Goal: Information Seeking & Learning: Learn about a topic

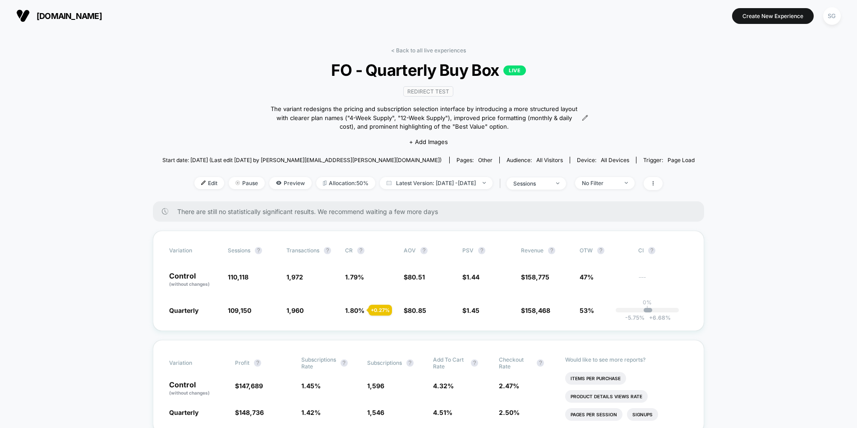
click at [28, 18] on img at bounding box center [23, 16] width 14 height 14
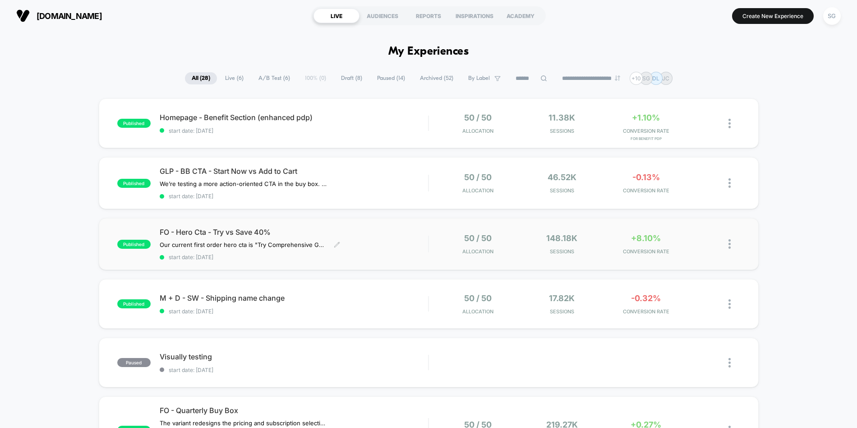
click at [236, 228] on span "FO - Hero Cta - Try vs Save 40%" at bounding box center [294, 231] width 269 height 9
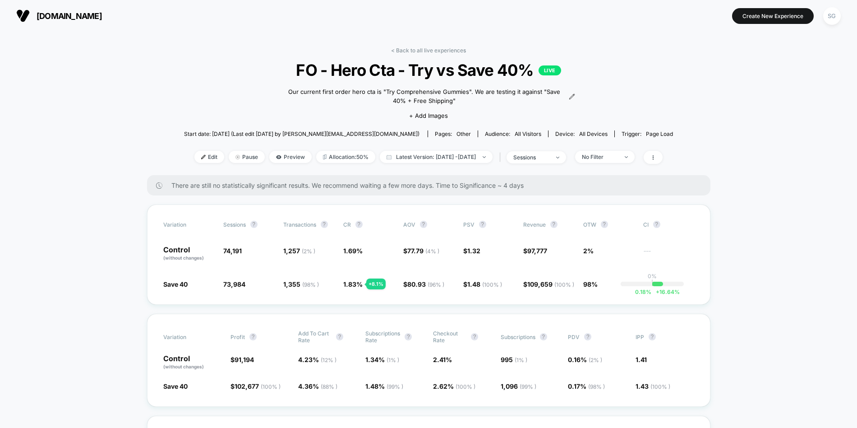
click at [326, 181] on div "There are still no statistically significant results. We recommend waiting a fe…" at bounding box center [429, 185] width 564 height 20
click at [326, 181] on span "There are still no statistically significant results. We recommend waiting a fe…" at bounding box center [431, 185] width 521 height 8
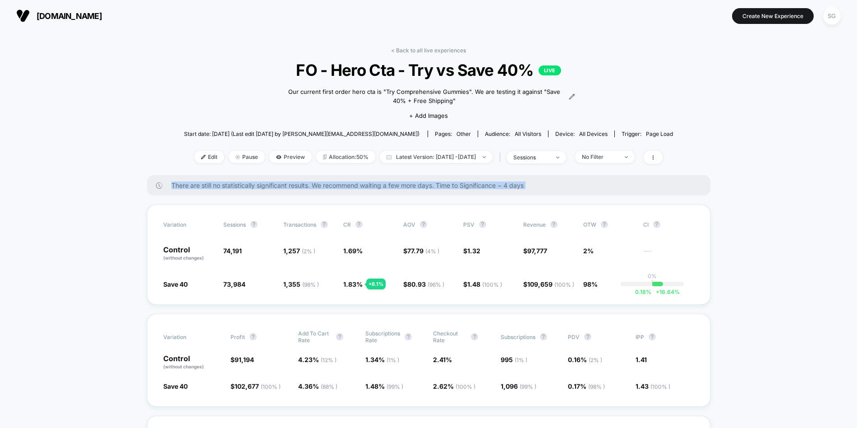
click at [326, 181] on span "There are still no statistically significant results. We recommend waiting a fe…" at bounding box center [431, 185] width 521 height 8
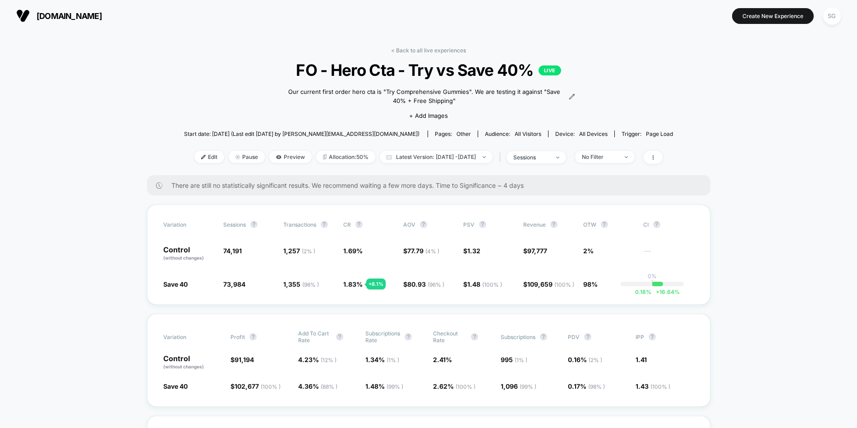
click at [156, 185] on icon at bounding box center [159, 185] width 6 height 6
drag, startPoint x: 411, startPoint y: 74, endPoint x: 524, endPoint y: 74, distance: 113.7
click at [524, 74] on span "FO - Hero Cta - Try vs Save 40% LIVE" at bounding box center [428, 69] width 440 height 19
click at [49, 14] on span "[DOMAIN_NAME]" at bounding box center [69, 15] width 65 height 9
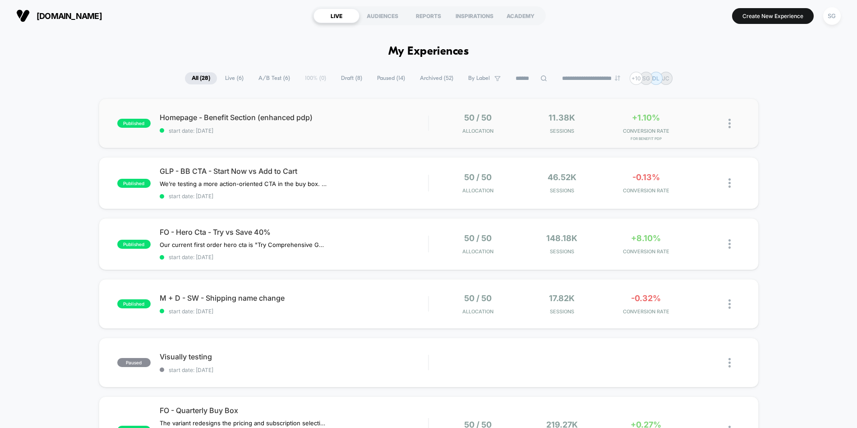
click at [227, 140] on div "published Homepage - Benefit Section (enhanced pdp) start date: [DATE] 50 / 50 …" at bounding box center [429, 123] width 660 height 50
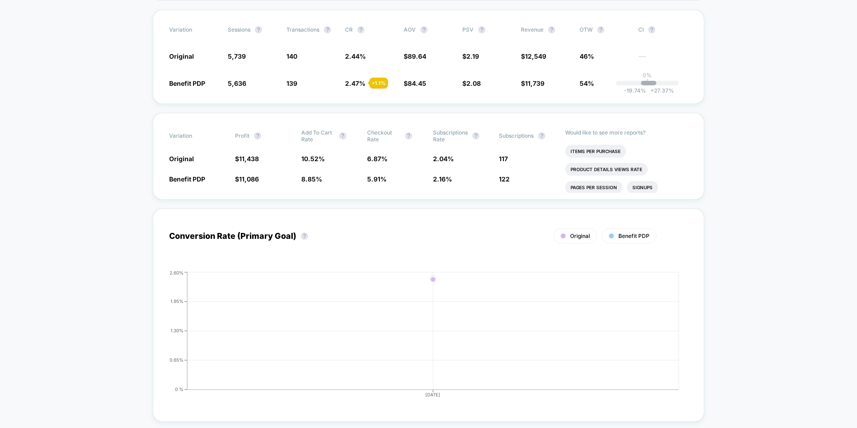
scroll to position [28, 0]
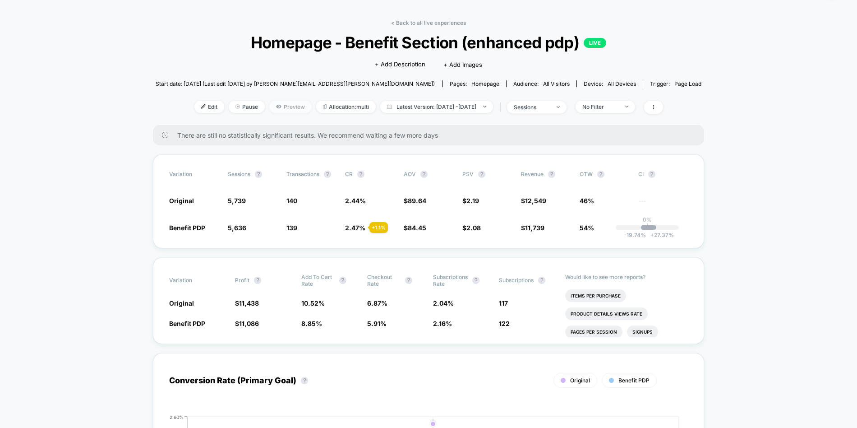
click at [278, 103] on span "Preview" at bounding box center [290, 107] width 42 height 12
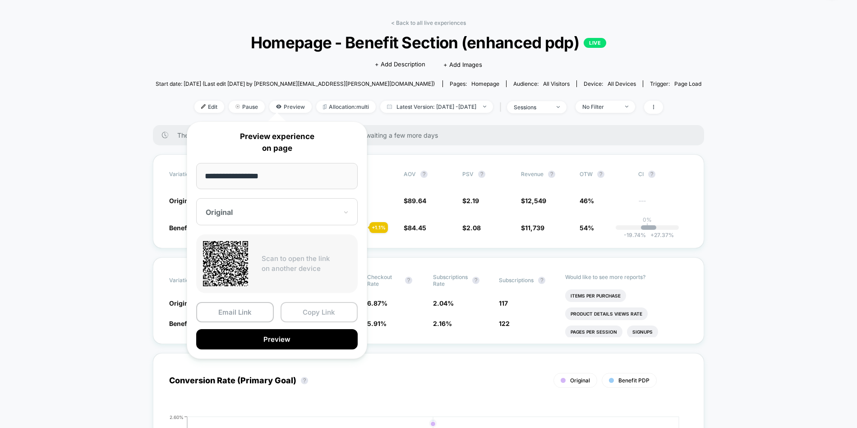
click at [298, 309] on button "Copy Link" at bounding box center [320, 312] width 78 height 20
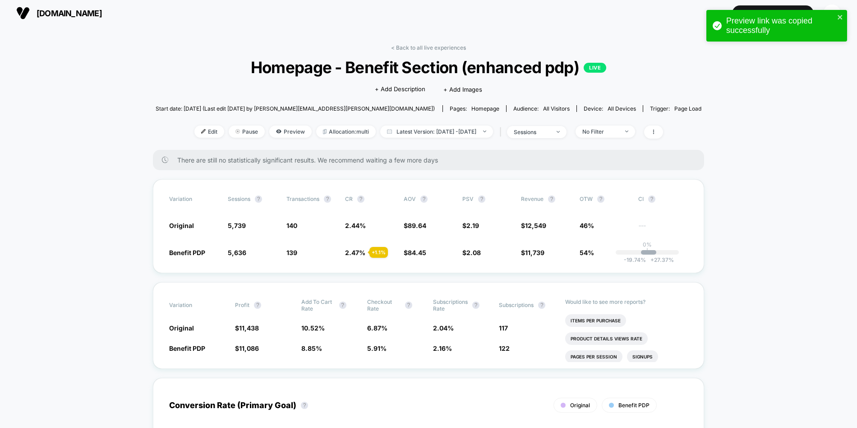
scroll to position [0, 0]
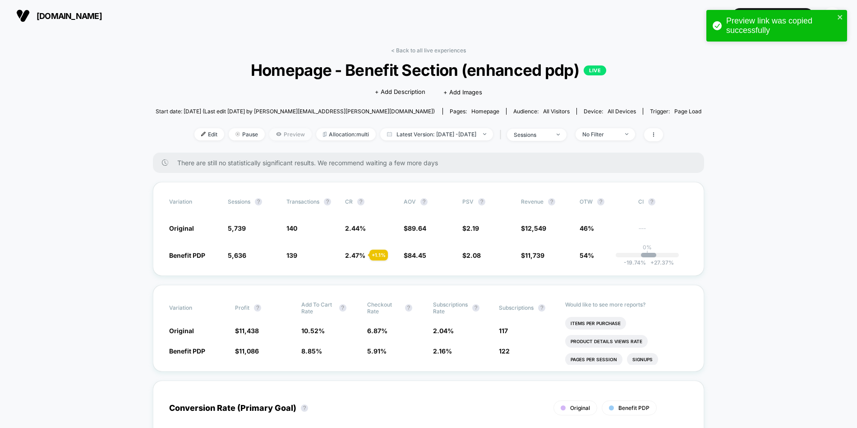
click at [272, 135] on span "Preview" at bounding box center [290, 134] width 42 height 12
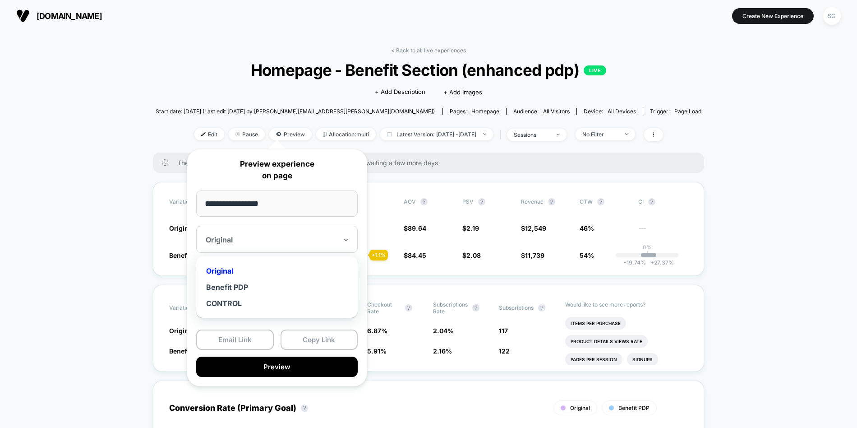
click at [276, 242] on div at bounding box center [272, 239] width 132 height 9
click at [267, 285] on div "Benefit PDP" at bounding box center [277, 287] width 153 height 16
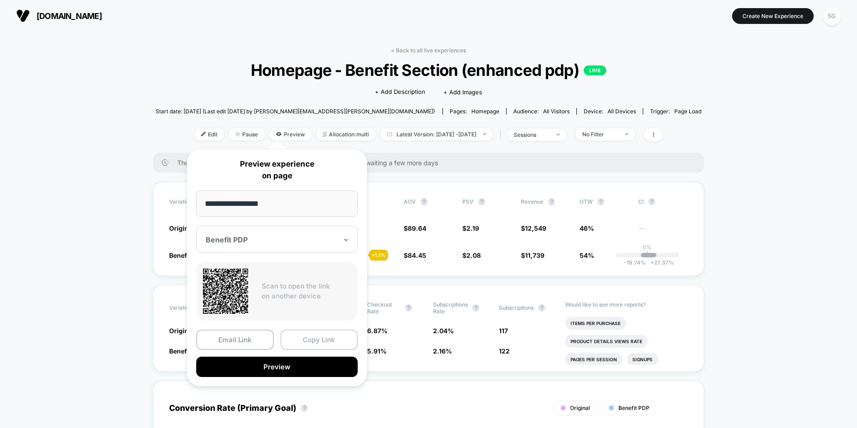
click at [304, 342] on button "Copy Link" at bounding box center [320, 339] width 78 height 20
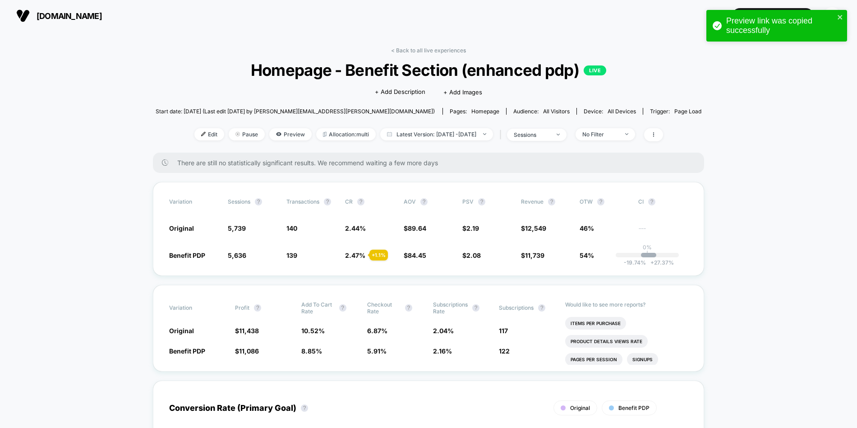
click at [44, 17] on span "[DOMAIN_NAME]" at bounding box center [69, 15] width 65 height 9
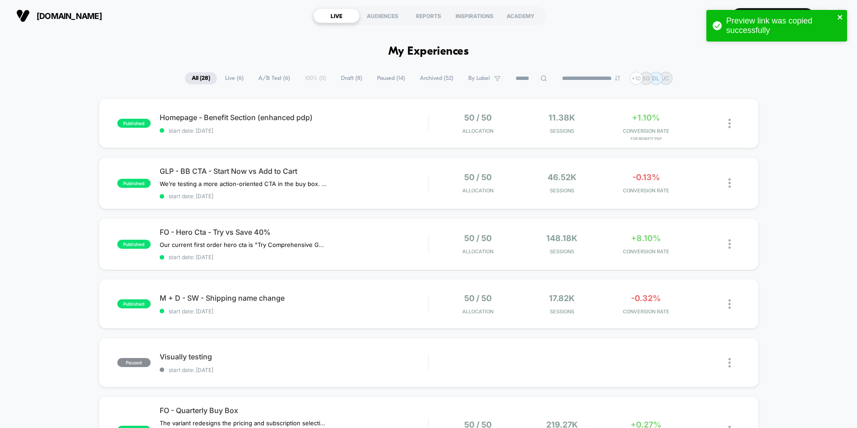
click at [838, 14] on icon "close" at bounding box center [841, 17] width 6 height 7
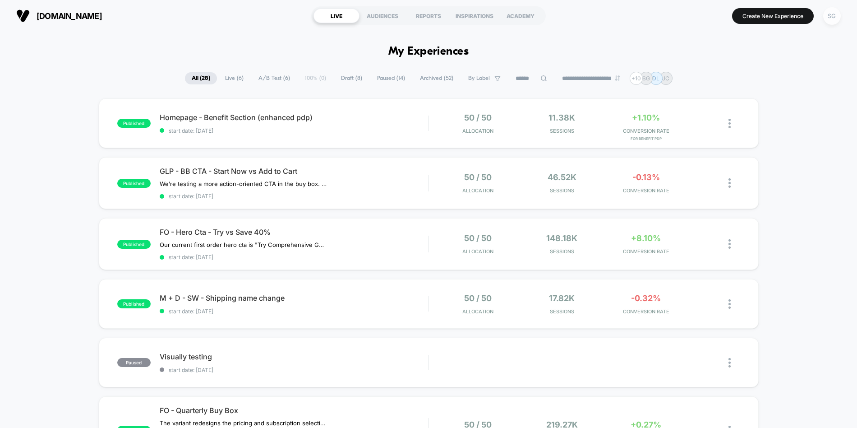
click at [832, 17] on div "SG" at bounding box center [833, 16] width 18 height 18
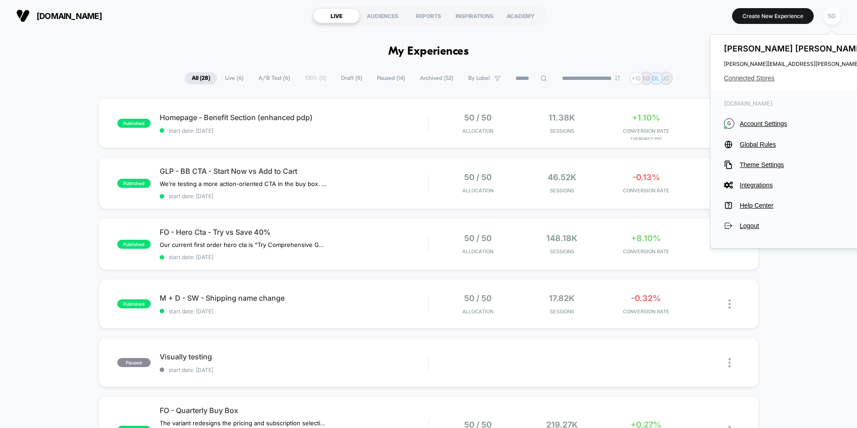
click at [764, 75] on span "Connected Stores" at bounding box center [813, 77] width 179 height 7
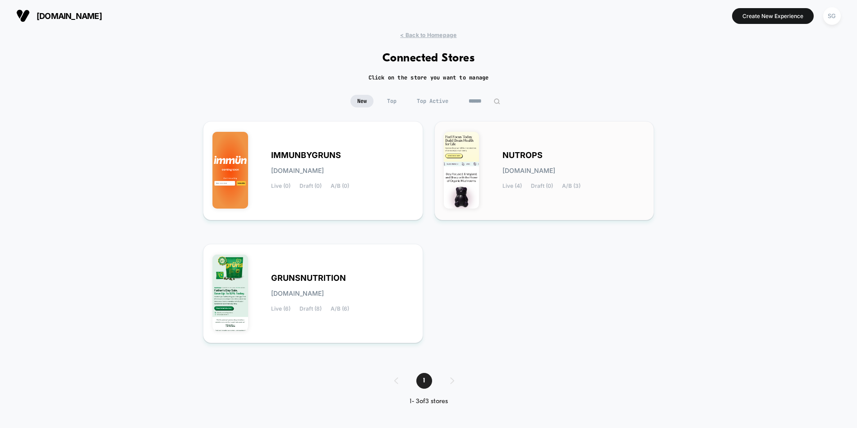
click at [512, 171] on span "[DOMAIN_NAME]" at bounding box center [529, 170] width 53 height 6
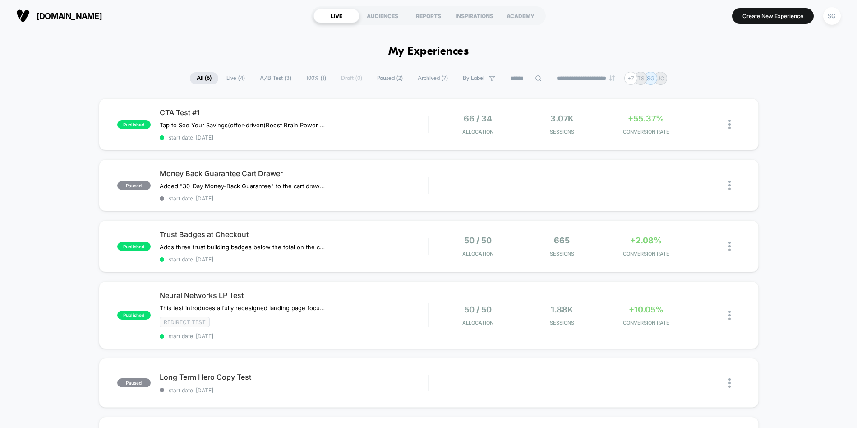
click at [226, 78] on span "Live ( 4 )" at bounding box center [236, 78] width 32 height 12
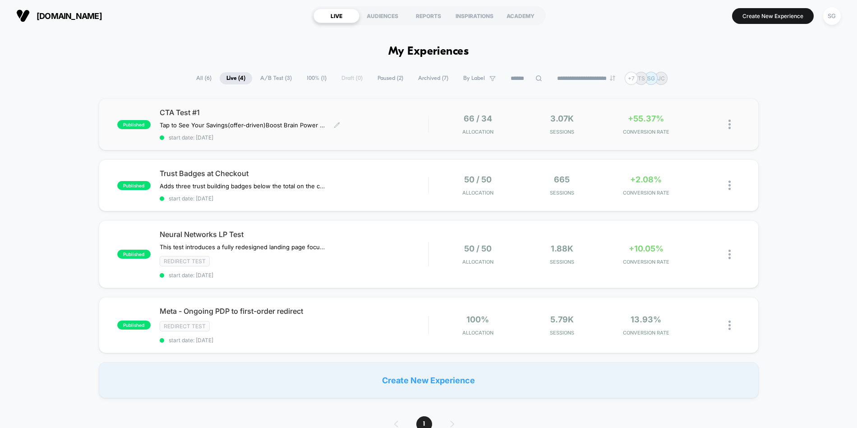
click at [255, 132] on div "CTA Test #1 Tap to See Your Savings (offer-driven) Boost Brain Power Without th…" at bounding box center [294, 124] width 269 height 33
click at [381, 189] on div "Trust Badges at Checkout Adds three trust building badges below the total on th…" at bounding box center [294, 185] width 269 height 33
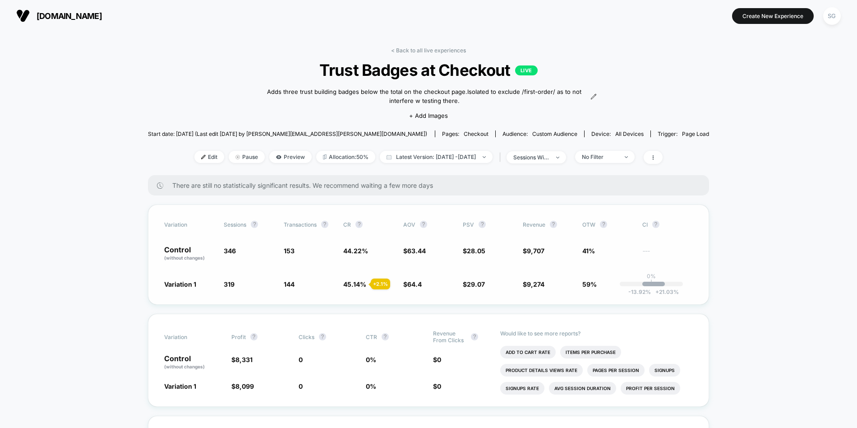
click at [702, 279] on div "Variation Sessions ? Transactions ? CR ? AOV ? PSV ? Revenue ? OTW ? CI ? Contr…" at bounding box center [429, 254] width 562 height 100
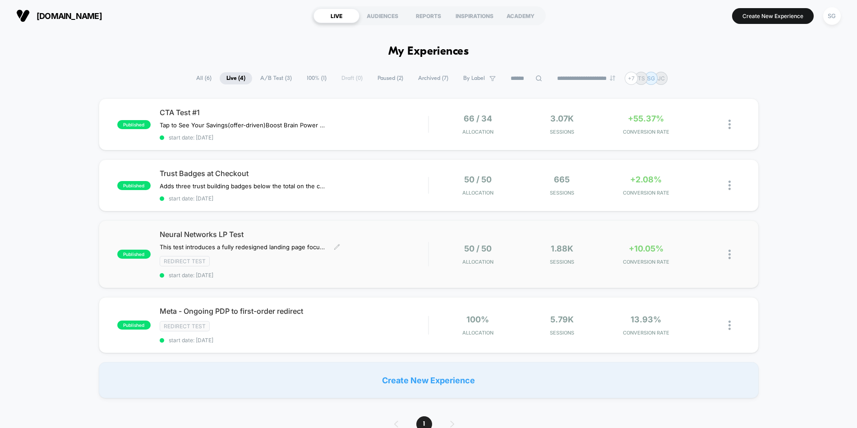
click at [259, 253] on div "Neural Networks LP Test This test introduces a fully redesigned landing page fo…" at bounding box center [294, 254] width 269 height 49
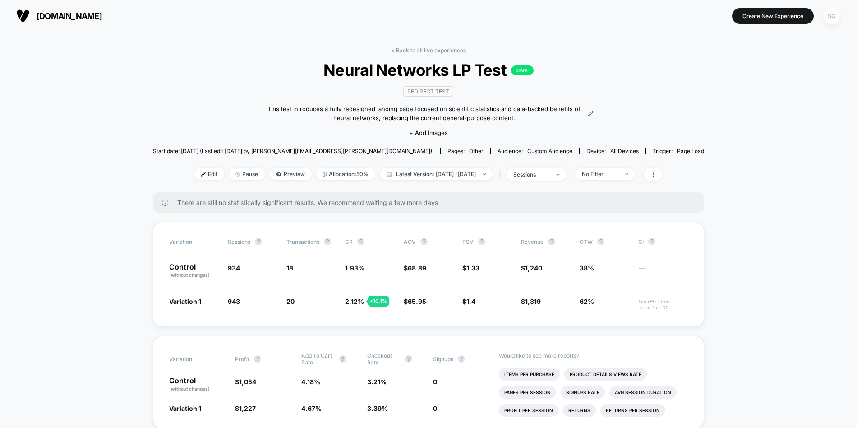
click at [833, 16] on div "SG" at bounding box center [833, 16] width 18 height 18
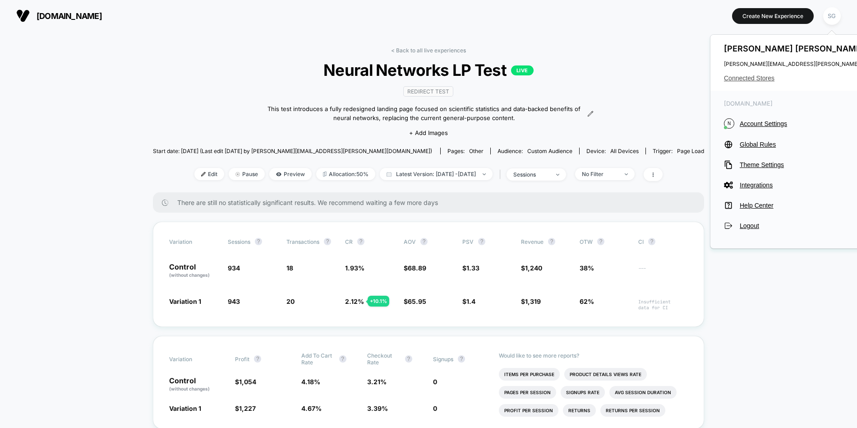
click at [758, 77] on span "Connected Stores" at bounding box center [813, 77] width 179 height 7
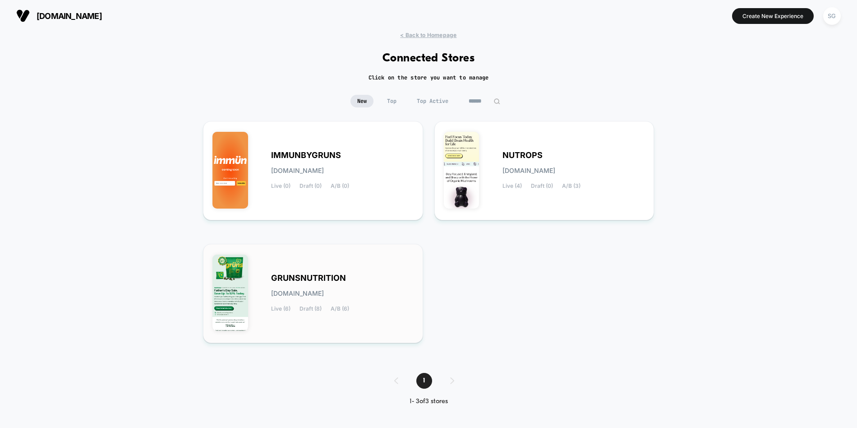
click at [303, 269] on div "GRUNSNUTRITION [DOMAIN_NAME] Live (6) Draft (8) A/B (6)" at bounding box center [313, 293] width 201 height 80
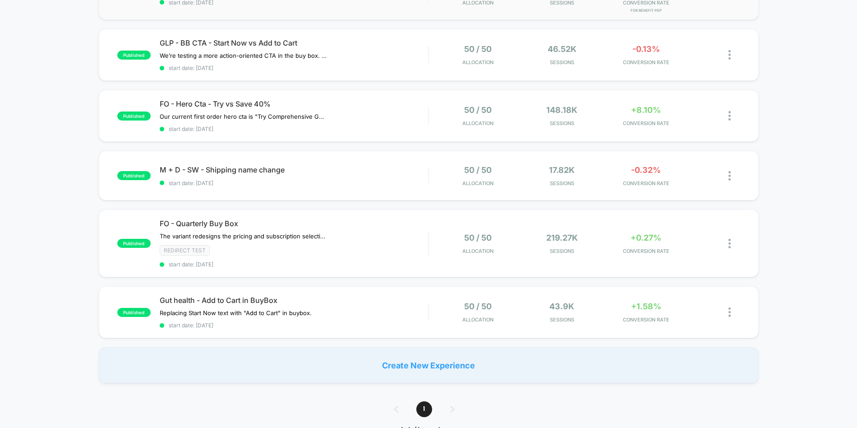
scroll to position [131, 0]
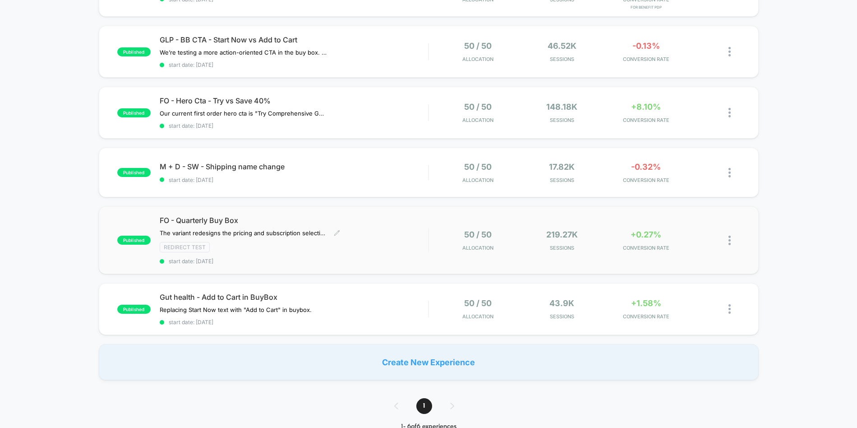
click at [274, 239] on div "FO - Quarterly Buy Box The variant redesigns the pricing and subscription selec…" at bounding box center [294, 240] width 269 height 49
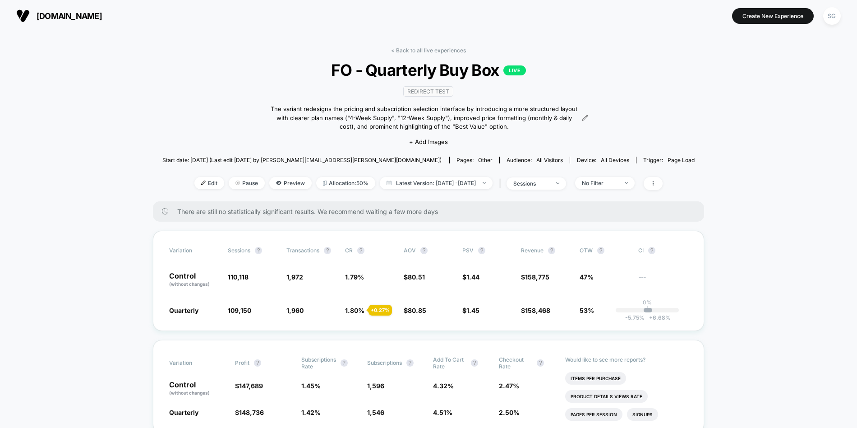
click at [28, 11] on img at bounding box center [23, 16] width 14 height 14
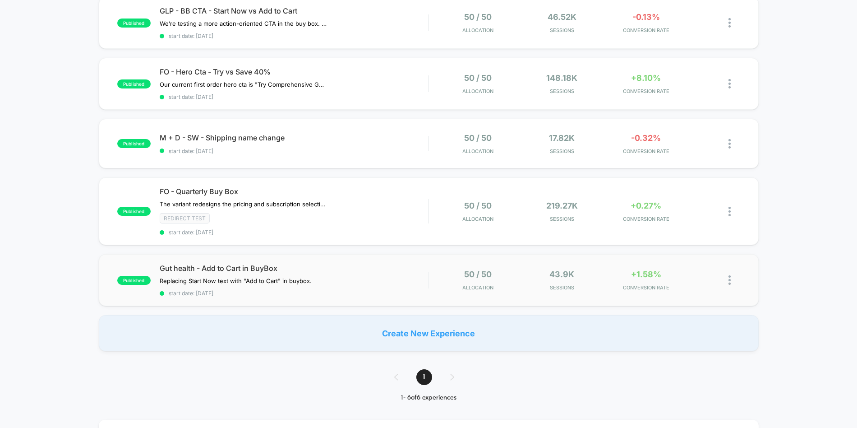
scroll to position [166, 0]
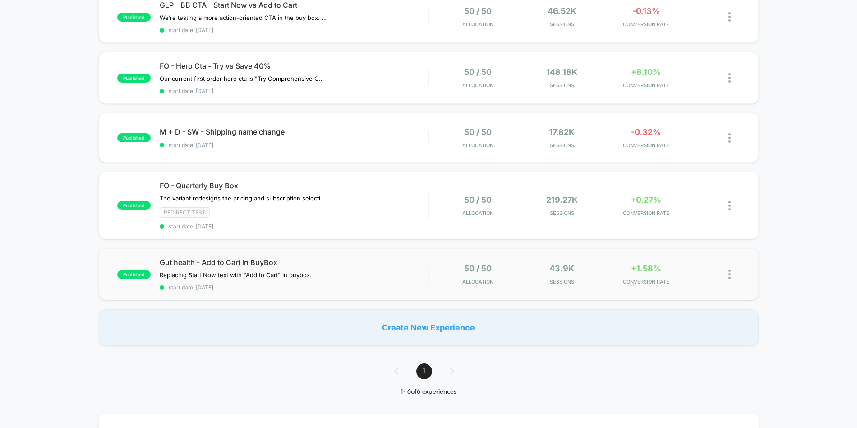
click at [253, 291] on div "published Gut health - Add to Cart in BuyBox Replacing Start Now text with "Add…" at bounding box center [429, 274] width 660 height 52
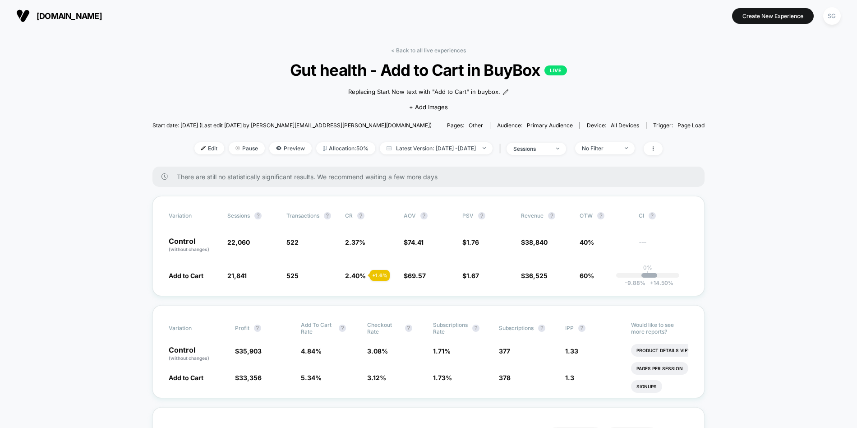
click at [30, 15] on button "[DOMAIN_NAME]" at bounding box center [59, 16] width 91 height 14
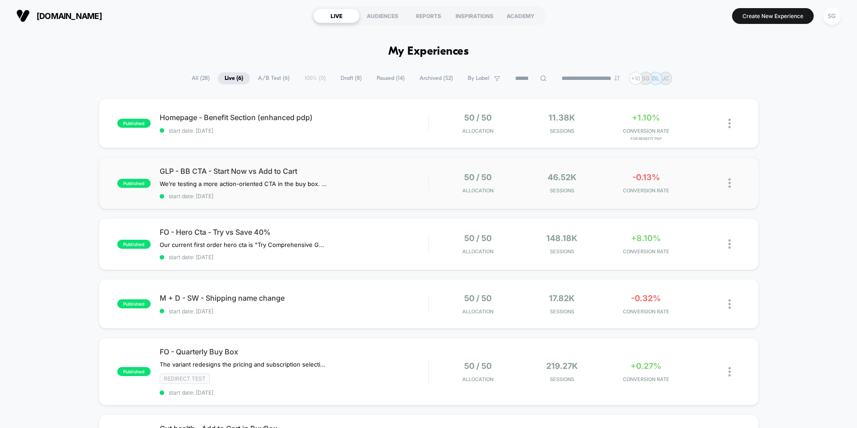
click at [207, 206] on div "published GLP - BB CTA - Start Now vs Add to Cart We’re testing a more action-o…" at bounding box center [429, 183] width 660 height 52
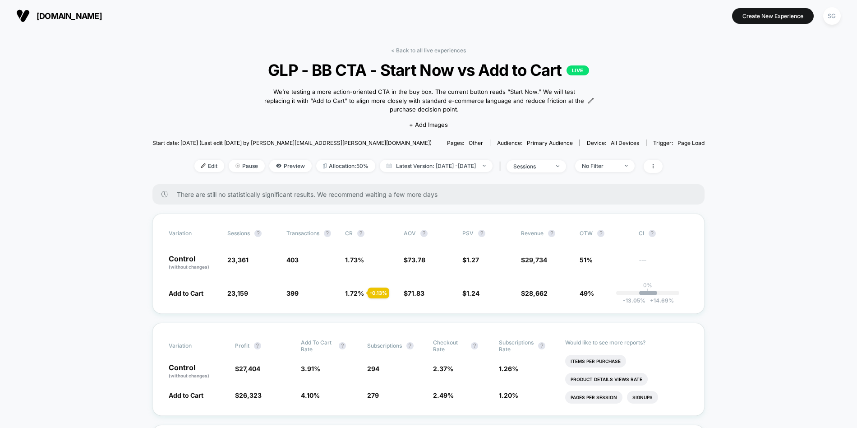
click at [26, 14] on img at bounding box center [23, 16] width 14 height 14
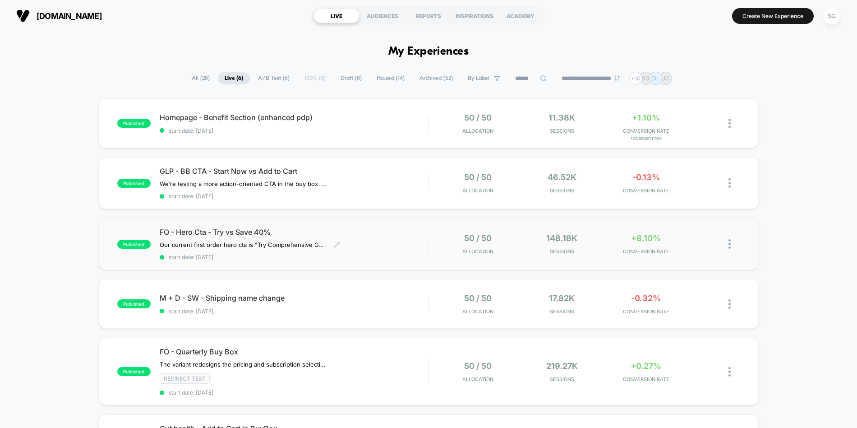
click at [338, 230] on span "FO - Hero Cta - Try vs Save 40%" at bounding box center [294, 231] width 269 height 9
